Goal: Task Accomplishment & Management: Use online tool/utility

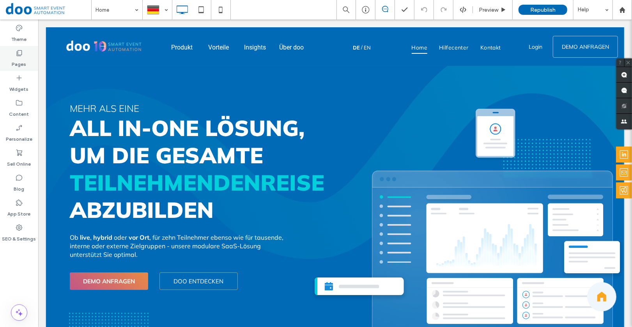
click at [25, 66] on label "Pages" at bounding box center [19, 62] width 14 height 11
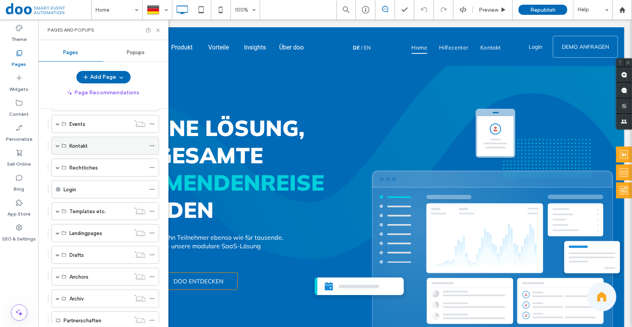
click at [58, 144] on span at bounding box center [58, 146] width 4 height 4
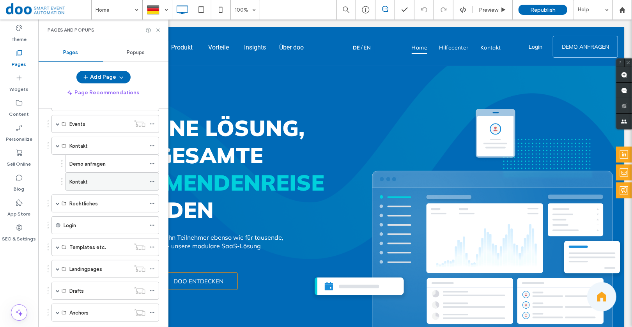
click at [83, 182] on label "Kontakt" at bounding box center [78, 182] width 18 height 14
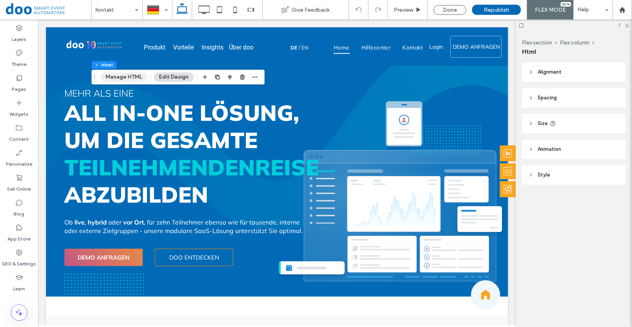
click at [131, 74] on button "Manage HTML" at bounding box center [124, 77] width 47 height 9
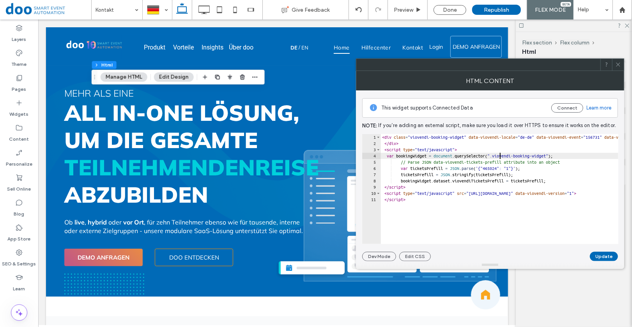
type textarea "**********"
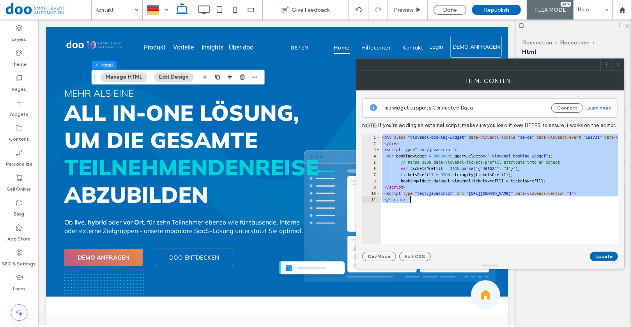
click at [621, 63] on icon at bounding box center [619, 65] width 6 height 6
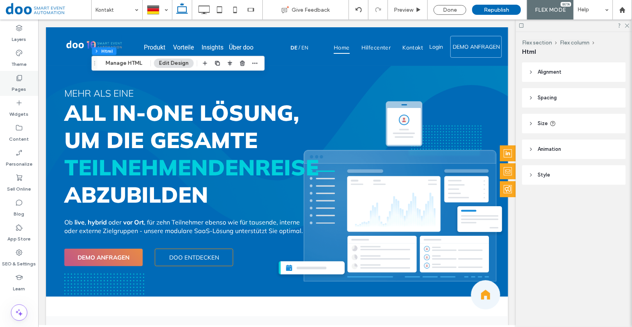
click at [20, 83] on label "Pages" at bounding box center [19, 87] width 14 height 11
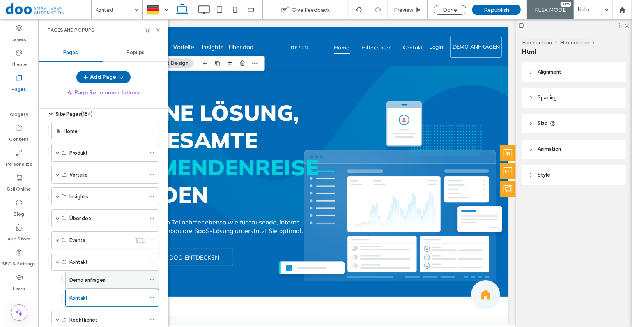
scroll to position [91, 0]
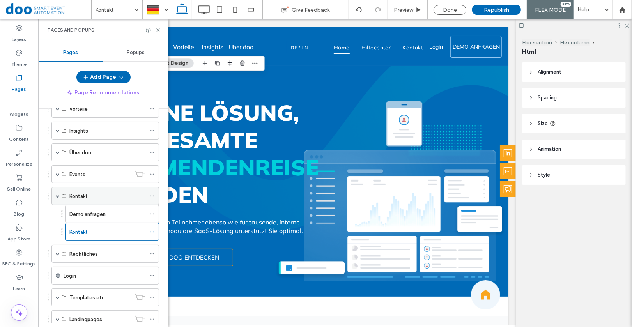
click at [59, 194] on span at bounding box center [58, 196] width 4 height 4
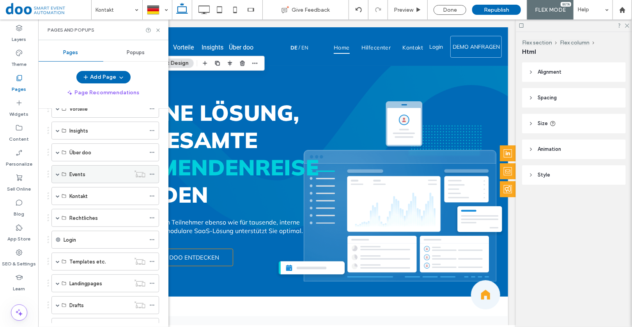
click at [58, 173] on span at bounding box center [58, 174] width 4 height 4
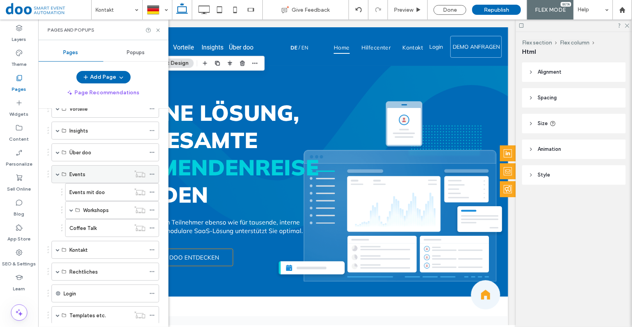
click at [55, 169] on div "Events" at bounding box center [105, 174] width 108 height 18
click at [58, 172] on span at bounding box center [58, 174] width 4 height 4
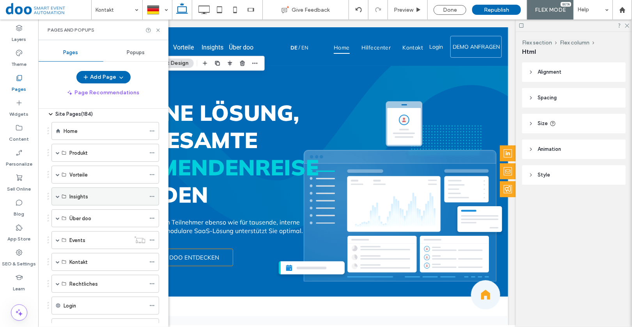
scroll to position [37, 0]
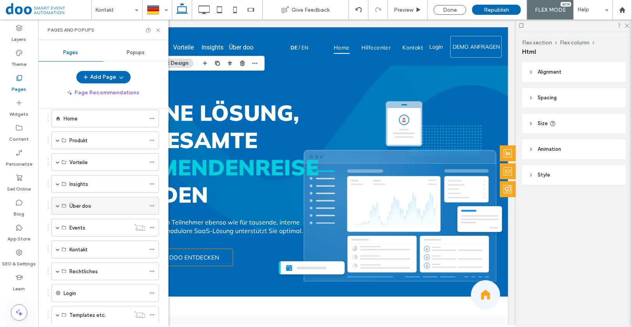
click at [76, 199] on div "Über doo" at bounding box center [107, 205] width 76 height 17
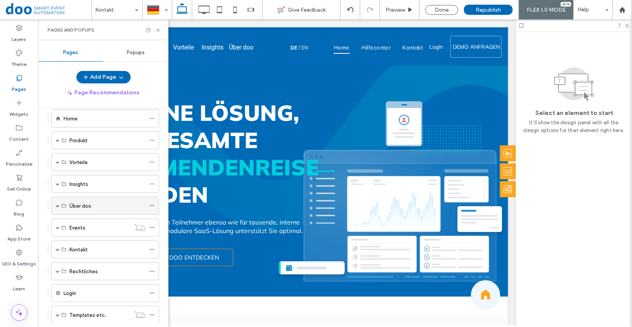
click at [57, 204] on span at bounding box center [58, 206] width 4 height 4
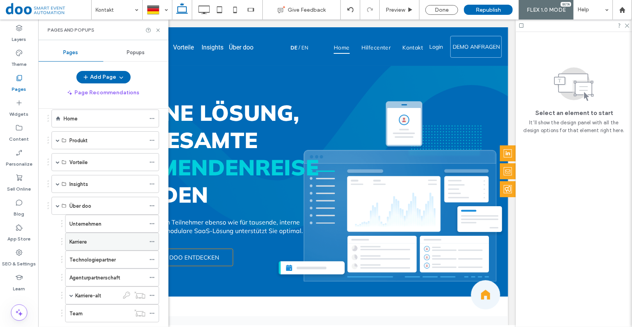
click at [96, 239] on div "Karriere" at bounding box center [107, 242] width 76 height 8
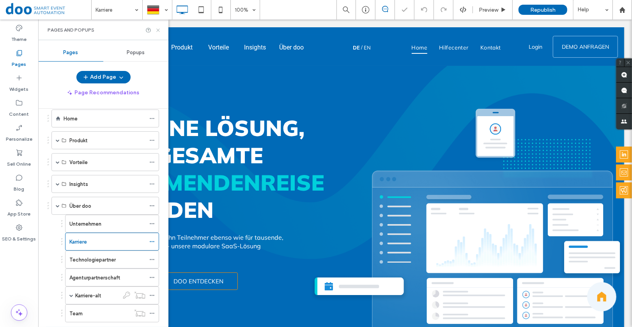
click at [159, 31] on use at bounding box center [157, 29] width 3 height 3
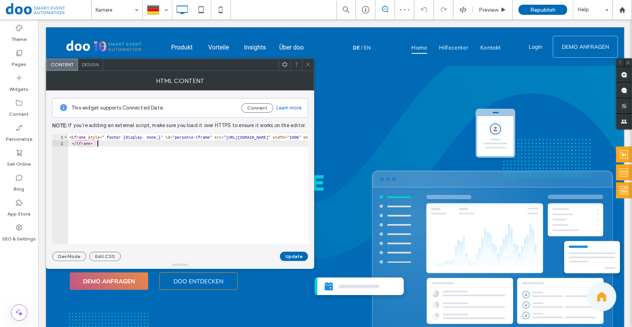
click at [121, 149] on div "< iframe style = ".footer {display: none;}" id = "personio-iframe" src = "[URL]…" at bounding box center [274, 195] width 413 height 123
type textarea "**********"
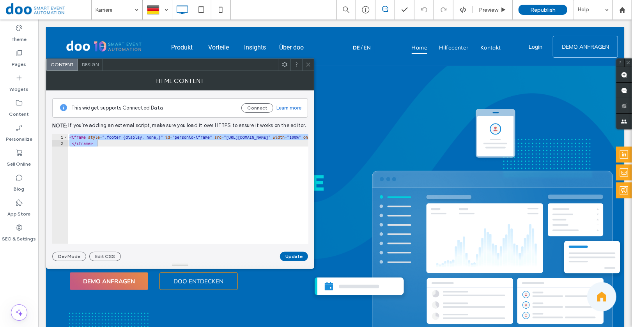
click at [313, 63] on div at bounding box center [308, 65] width 12 height 12
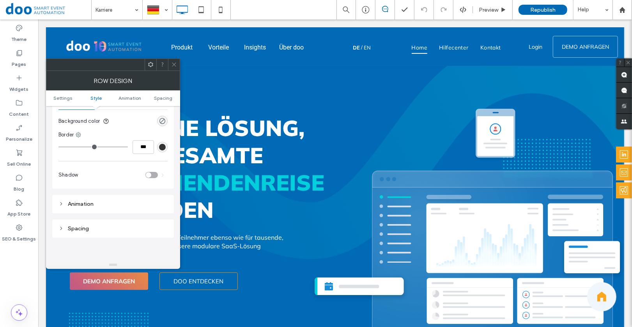
click at [107, 99] on link "Style" at bounding box center [97, 98] width 34 height 6
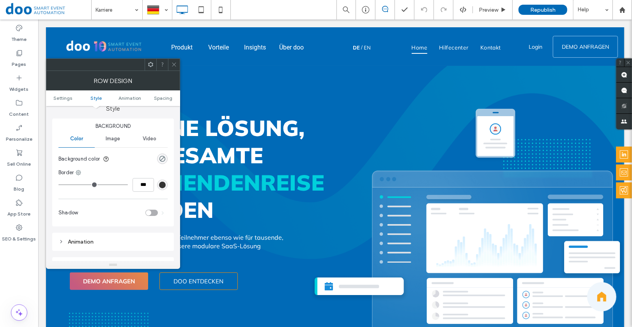
scroll to position [67, 0]
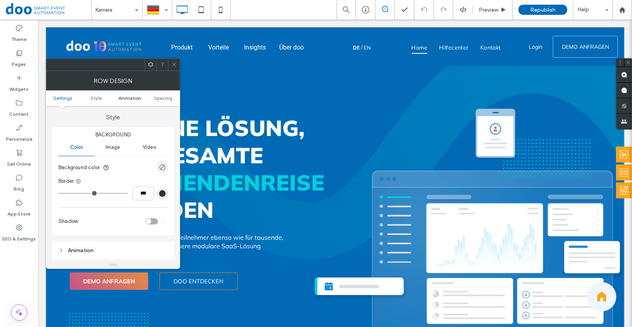
click at [122, 95] on ul "Settings Style Animation Spacing" at bounding box center [113, 98] width 134 height 16
click at [168, 101] on span "Spacing" at bounding box center [163, 98] width 18 height 6
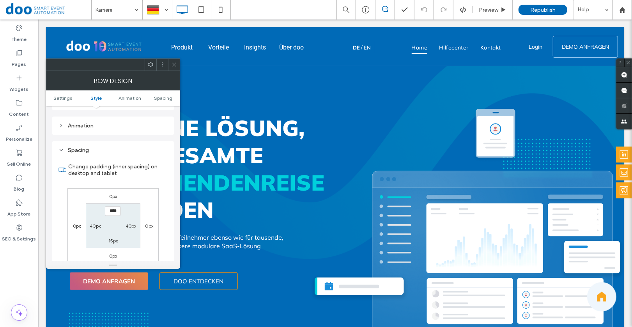
scroll to position [221, 0]
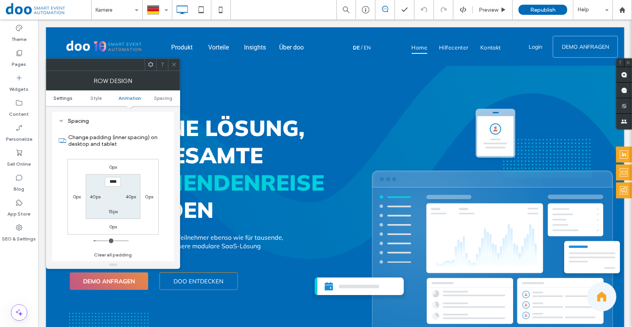
click at [60, 99] on span "Settings" at bounding box center [62, 98] width 19 height 6
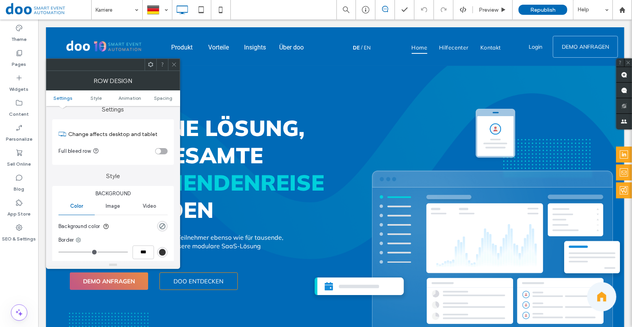
scroll to position [0, 0]
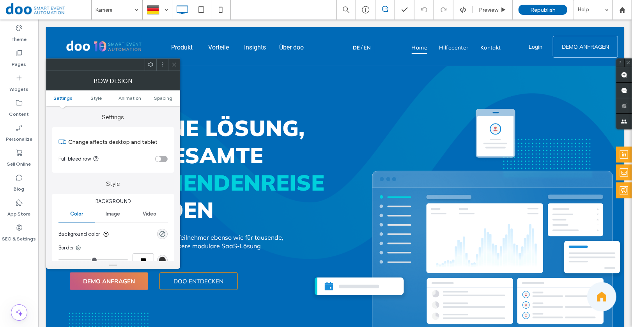
click at [172, 64] on div at bounding box center [174, 65] width 12 height 12
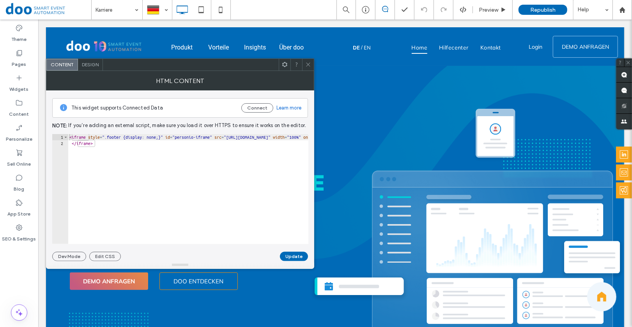
type textarea "*********"
click at [128, 167] on div "< iframe style = ".footer {display: none;}" id = "personio-iframe" src = "[URL]…" at bounding box center [274, 191] width 413 height 115
click at [307, 64] on icon at bounding box center [308, 65] width 6 height 6
click at [86, 64] on span "Design" at bounding box center [90, 65] width 17 height 6
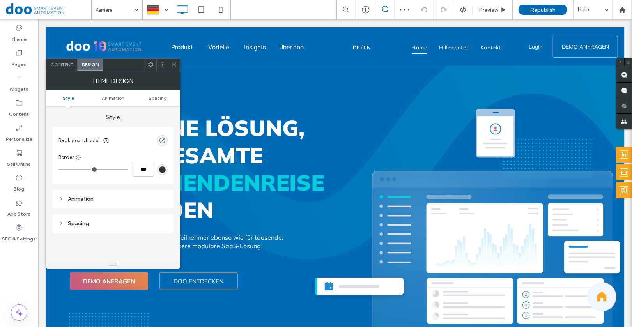
click at [108, 95] on ul "Style Animation Spacing" at bounding box center [113, 98] width 134 height 16
click at [117, 97] on span "Animation" at bounding box center [113, 98] width 23 height 6
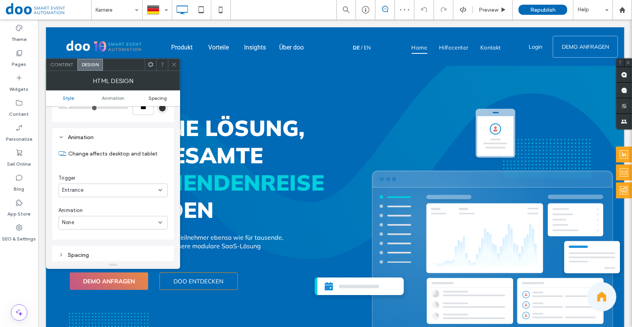
scroll to position [77, 0]
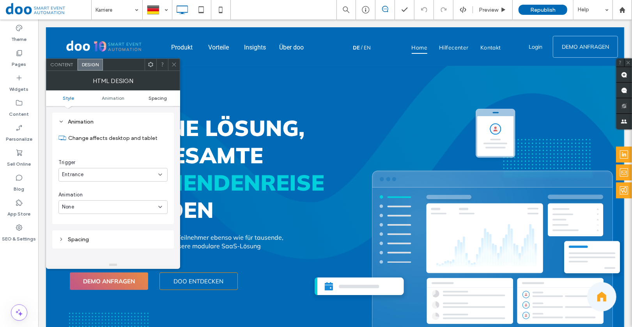
click at [155, 97] on span "Spacing" at bounding box center [158, 98] width 18 height 6
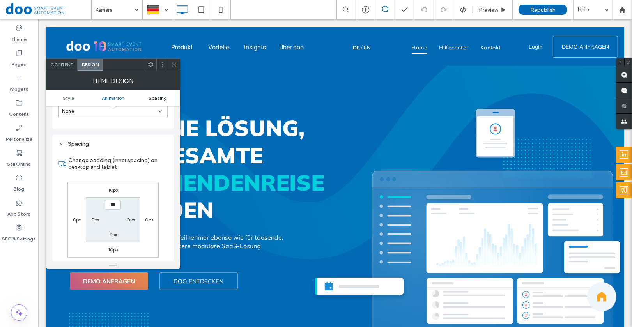
scroll to position [196, 0]
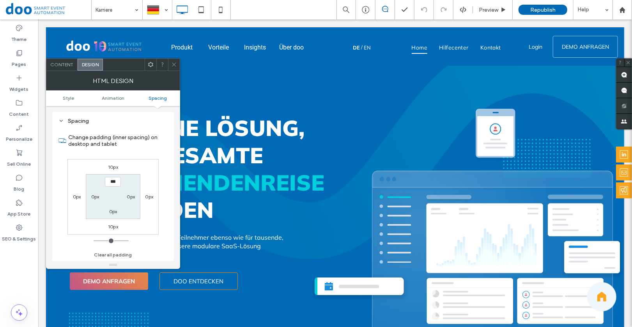
click at [174, 63] on icon at bounding box center [174, 65] width 6 height 6
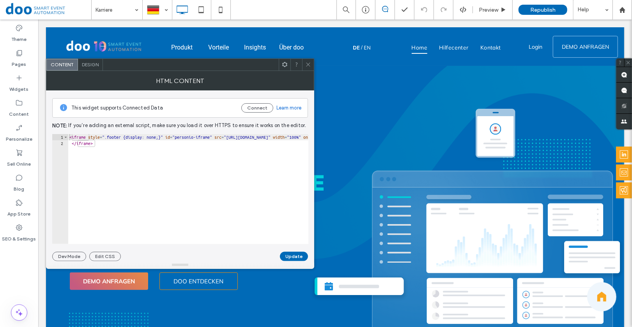
click at [308, 66] on icon at bounding box center [308, 65] width 6 height 6
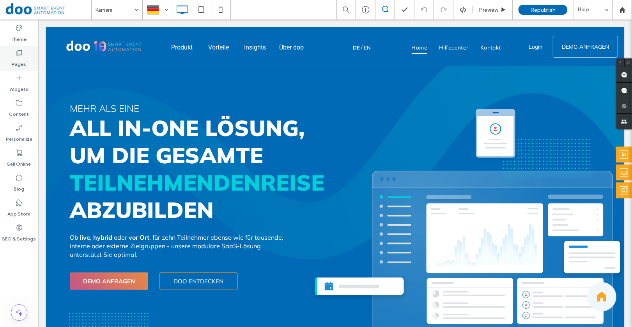
click at [18, 60] on label "Pages" at bounding box center [19, 62] width 14 height 11
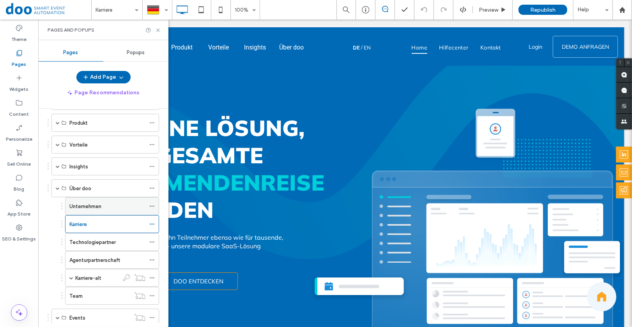
scroll to position [62, 0]
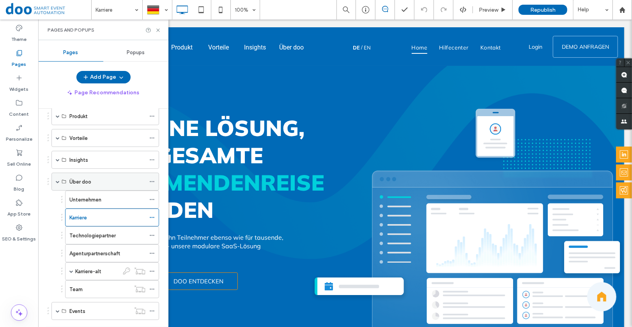
click at [60, 180] on div "Über doo" at bounding box center [105, 182] width 108 height 18
click at [83, 309] on label "Events" at bounding box center [77, 312] width 16 height 14
click at [58, 180] on span at bounding box center [58, 182] width 4 height 4
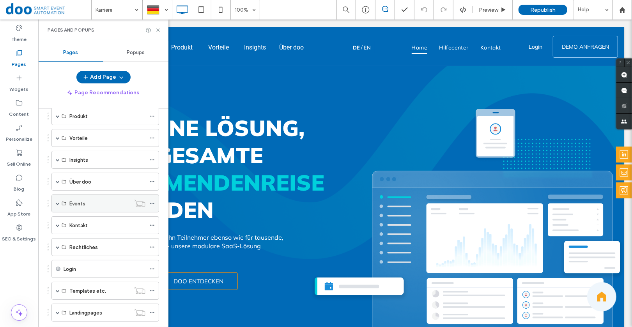
click at [59, 202] on span at bounding box center [58, 204] width 4 height 4
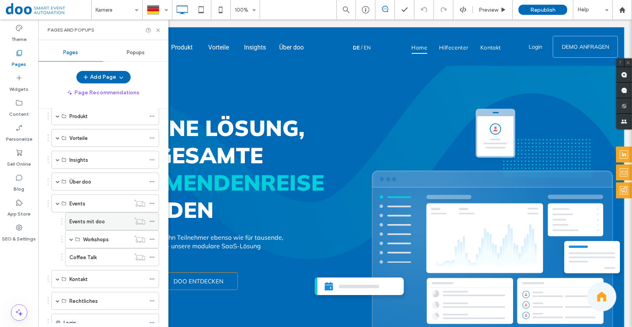
click at [83, 219] on label "Events mit doo" at bounding box center [86, 222] width 35 height 14
click at [161, 31] on icon at bounding box center [158, 30] width 6 height 6
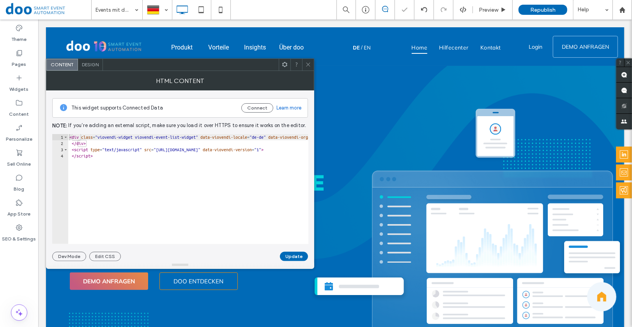
click at [157, 183] on div "< div class = "viovendi-widget viovendi-event-list-widget" data-viovendi-locale…" at bounding box center [417, 195] width 699 height 123
type textarea "**********"
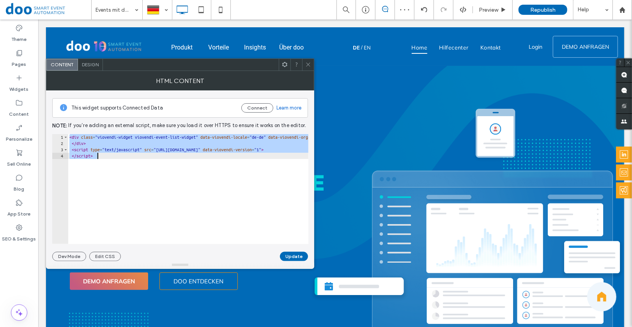
click at [310, 65] on icon at bounding box center [308, 65] width 6 height 6
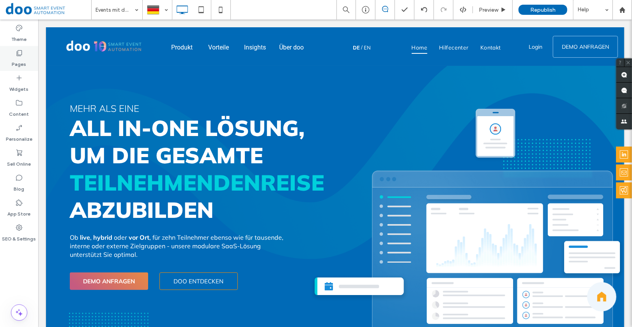
click at [25, 58] on label "Pages" at bounding box center [19, 62] width 14 height 11
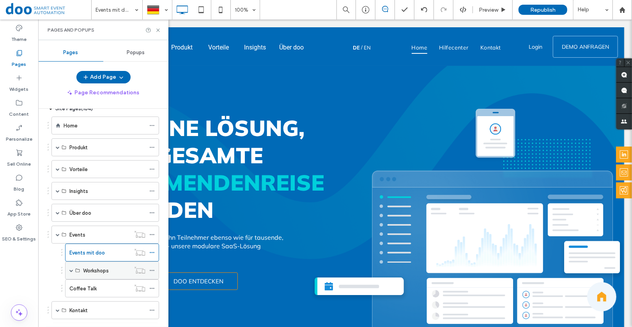
scroll to position [43, 0]
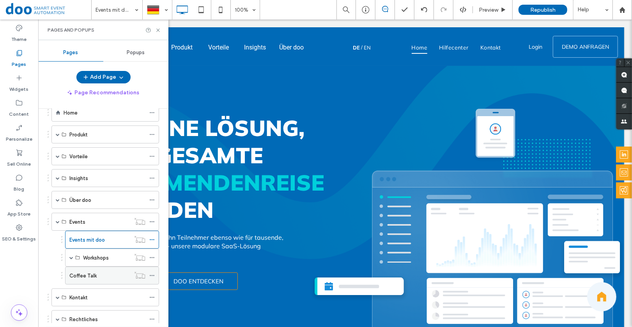
click at [82, 274] on label "Coffee Talk" at bounding box center [82, 276] width 27 height 14
click at [158, 32] on icon at bounding box center [158, 30] width 6 height 6
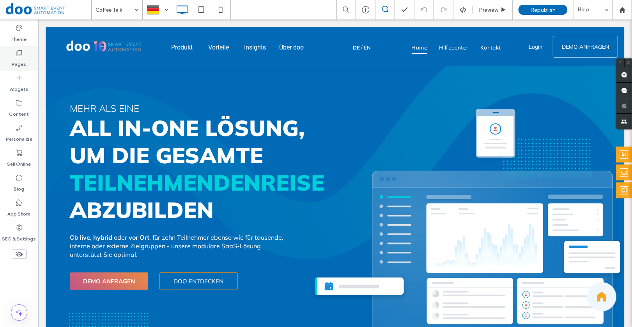
click at [23, 64] on label "Pages" at bounding box center [19, 62] width 14 height 11
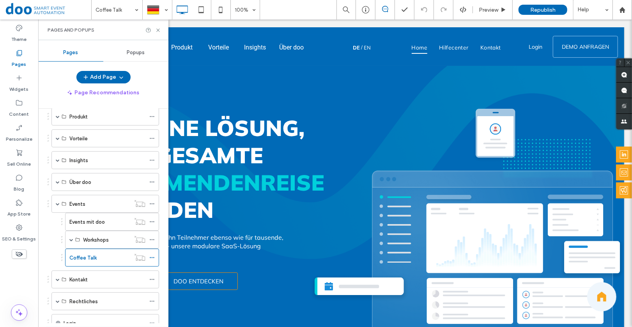
scroll to position [108, 0]
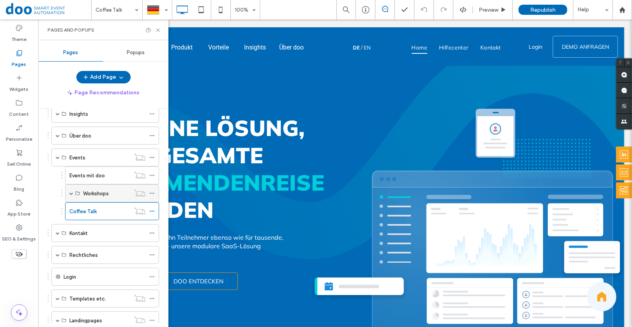
click at [70, 192] on span at bounding box center [71, 194] width 4 height 4
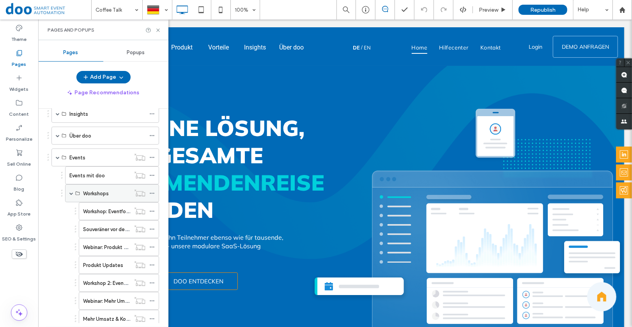
click at [71, 192] on span at bounding box center [71, 194] width 4 height 4
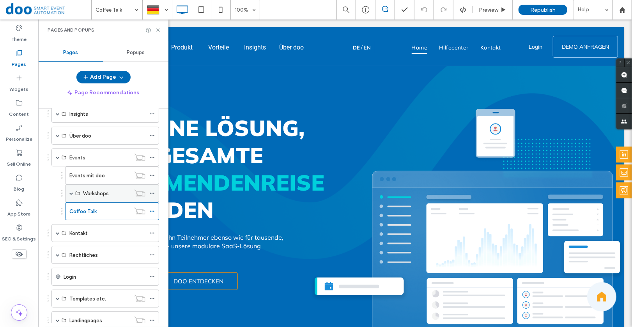
click at [117, 190] on div "Workshops" at bounding box center [106, 194] width 47 height 8
click at [74, 187] on div "Workshops" at bounding box center [112, 193] width 94 height 18
click at [70, 192] on span at bounding box center [71, 194] width 4 height 4
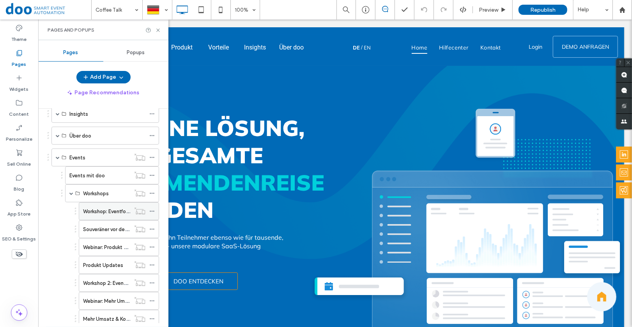
click at [87, 205] on label "Workshop: Eventformate der Zukunft – strategisch richtig ausrichten" at bounding box center [163, 212] width 161 height 14
click at [158, 28] on icon at bounding box center [158, 30] width 6 height 6
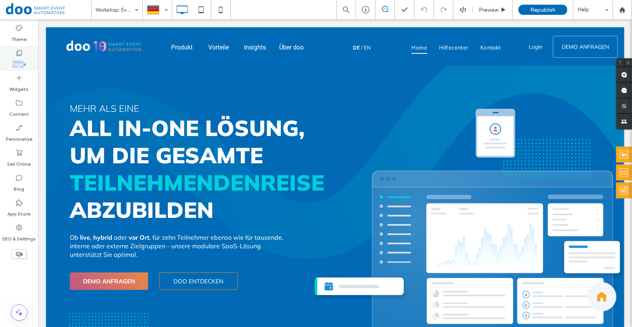
click at [23, 61] on label "Pages" at bounding box center [19, 62] width 14 height 11
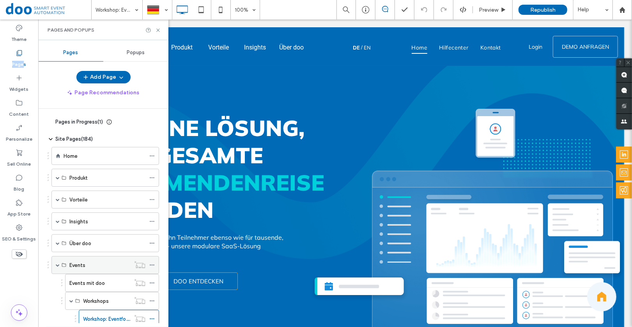
click at [58, 263] on span at bounding box center [58, 265] width 4 height 4
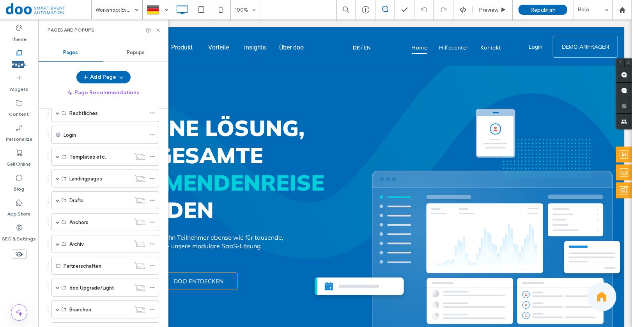
scroll to position [227, 0]
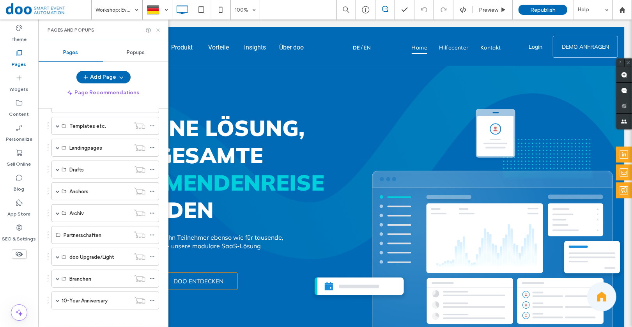
click at [158, 28] on icon at bounding box center [158, 30] width 6 height 6
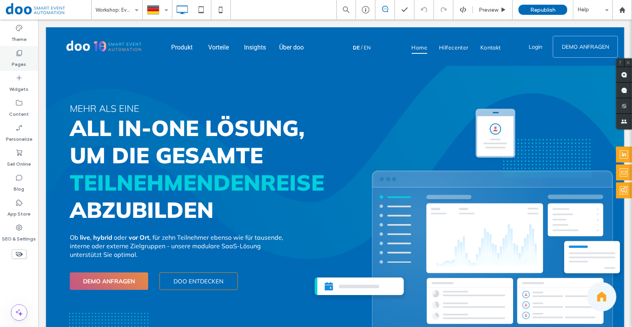
click at [21, 51] on icon at bounding box center [19, 53] width 8 height 8
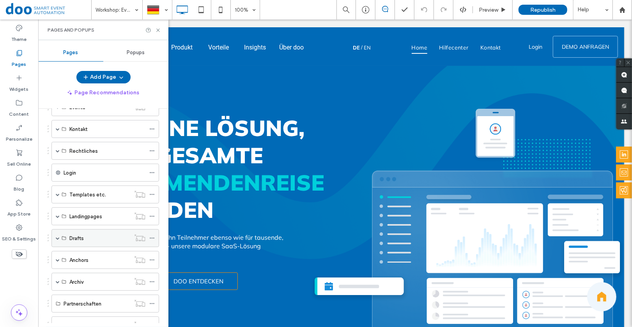
scroll to position [0, 0]
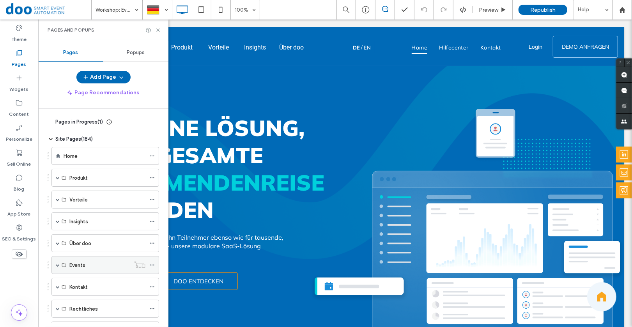
click at [60, 263] on div "Events" at bounding box center [105, 265] width 108 height 18
click at [58, 263] on span at bounding box center [58, 265] width 4 height 4
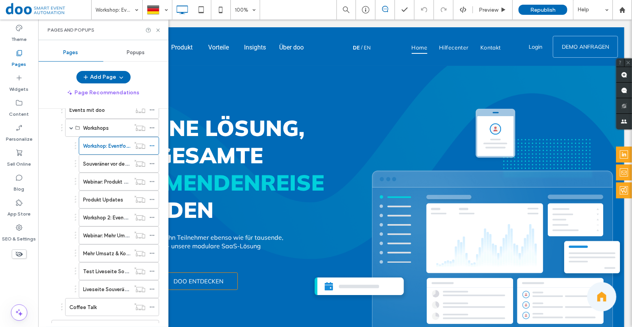
scroll to position [134, 0]
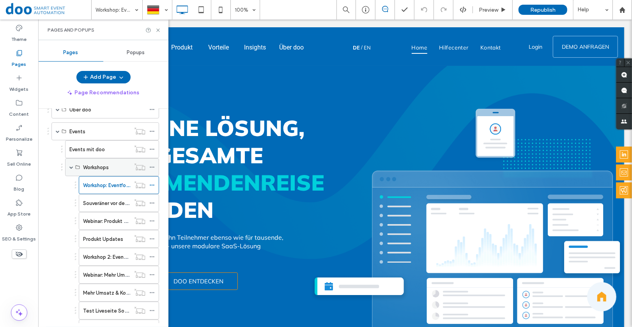
click at [68, 165] on div "Workshops" at bounding box center [112, 167] width 94 height 18
click at [73, 165] on span at bounding box center [71, 167] width 4 height 4
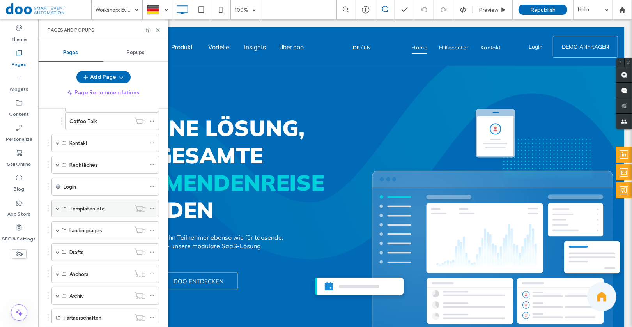
scroll to position [204, 0]
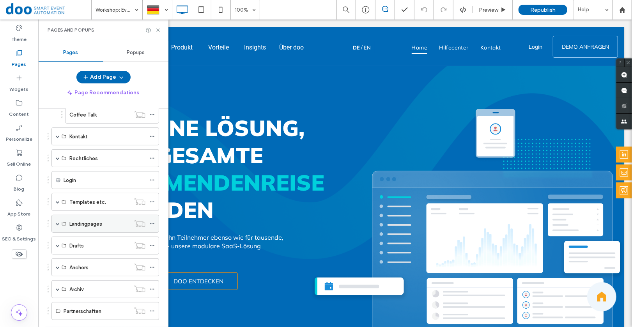
click at [58, 222] on span at bounding box center [58, 223] width 4 height 17
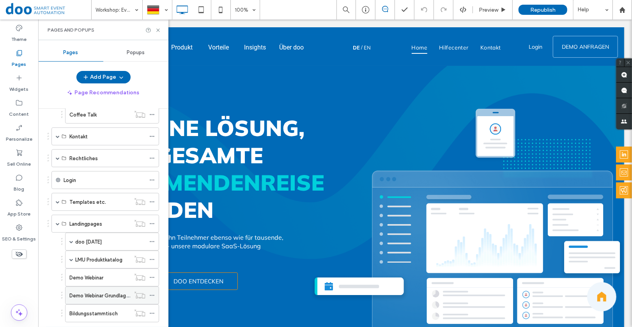
scroll to position [252, 0]
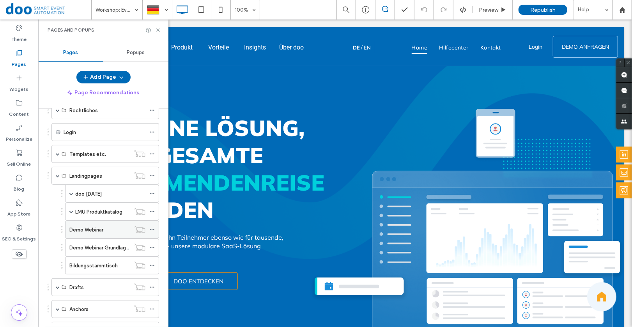
click at [84, 223] on label "Demo Webinar" at bounding box center [86, 230] width 34 height 14
click at [157, 30] on icon at bounding box center [158, 30] width 6 height 6
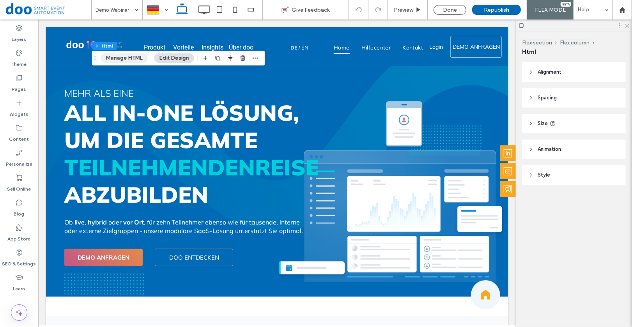
click at [128, 57] on button "Manage HTML" at bounding box center [124, 57] width 47 height 9
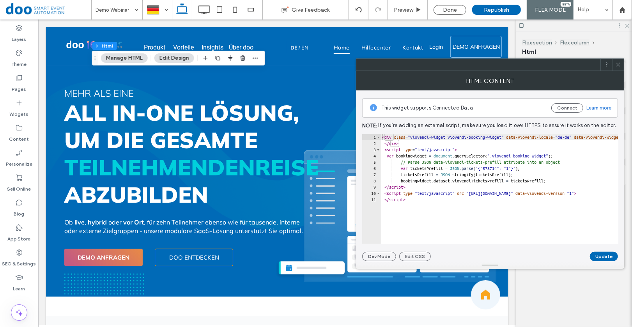
type textarea "**********"
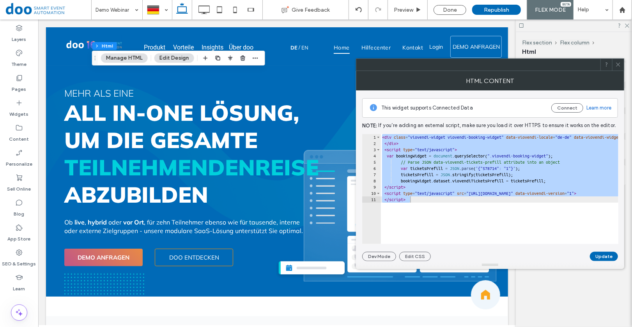
click at [620, 66] on use at bounding box center [618, 65] width 4 height 4
